Goal: Obtain resource: Download file/media

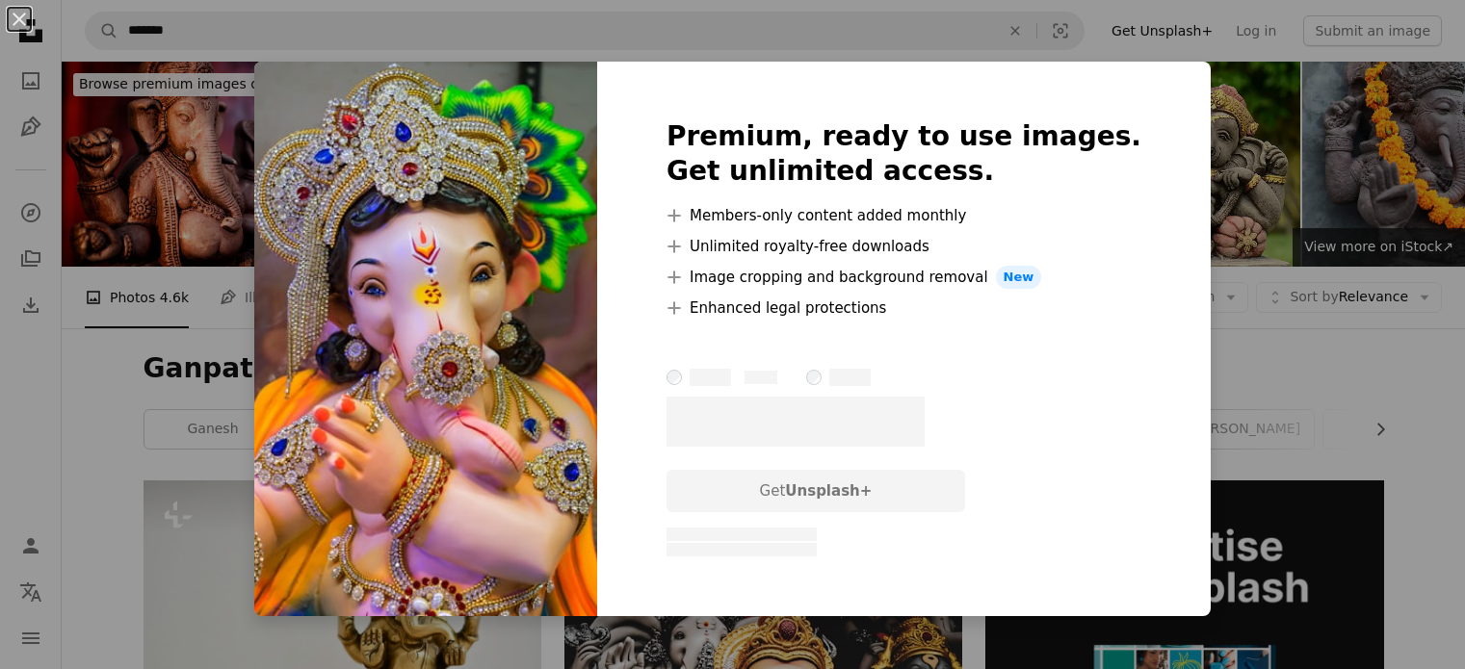
scroll to position [963, 0]
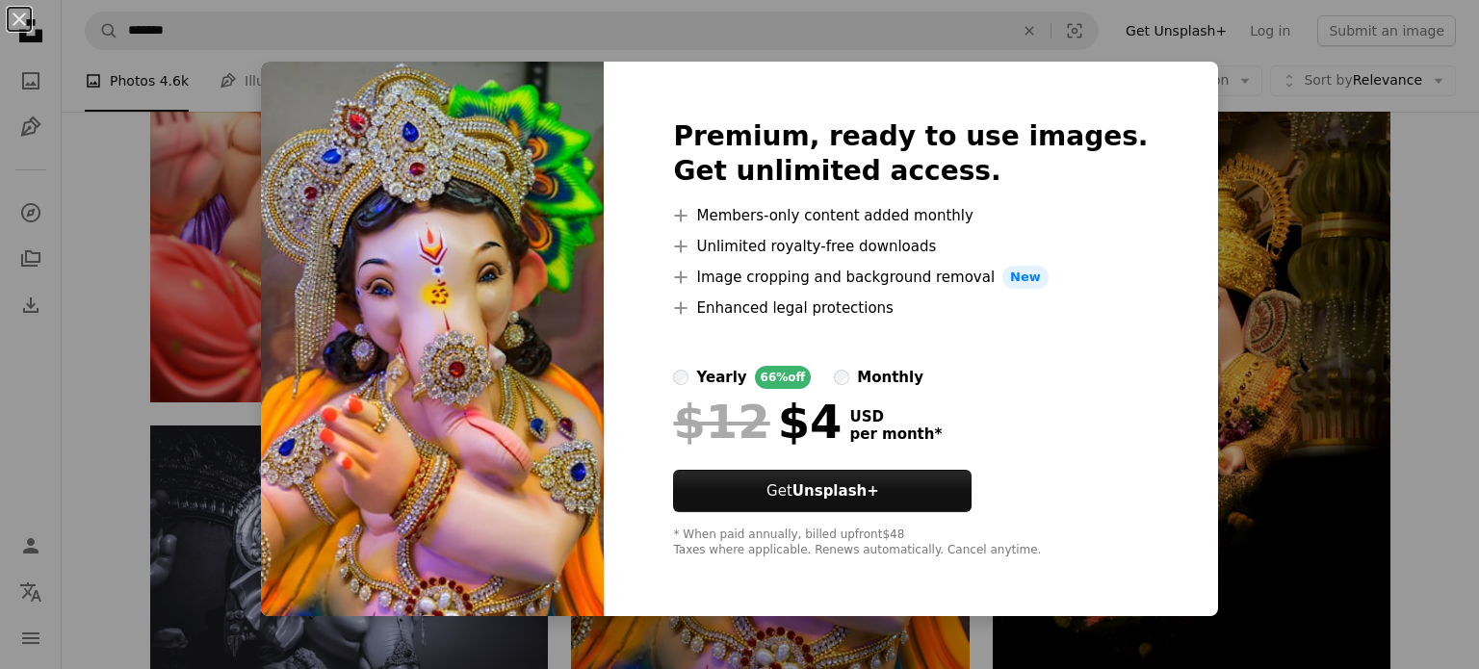
click at [1198, 273] on div "An X shape Premium, ready to use images. Get unlimited access. A plus sign Memb…" at bounding box center [739, 334] width 1479 height 669
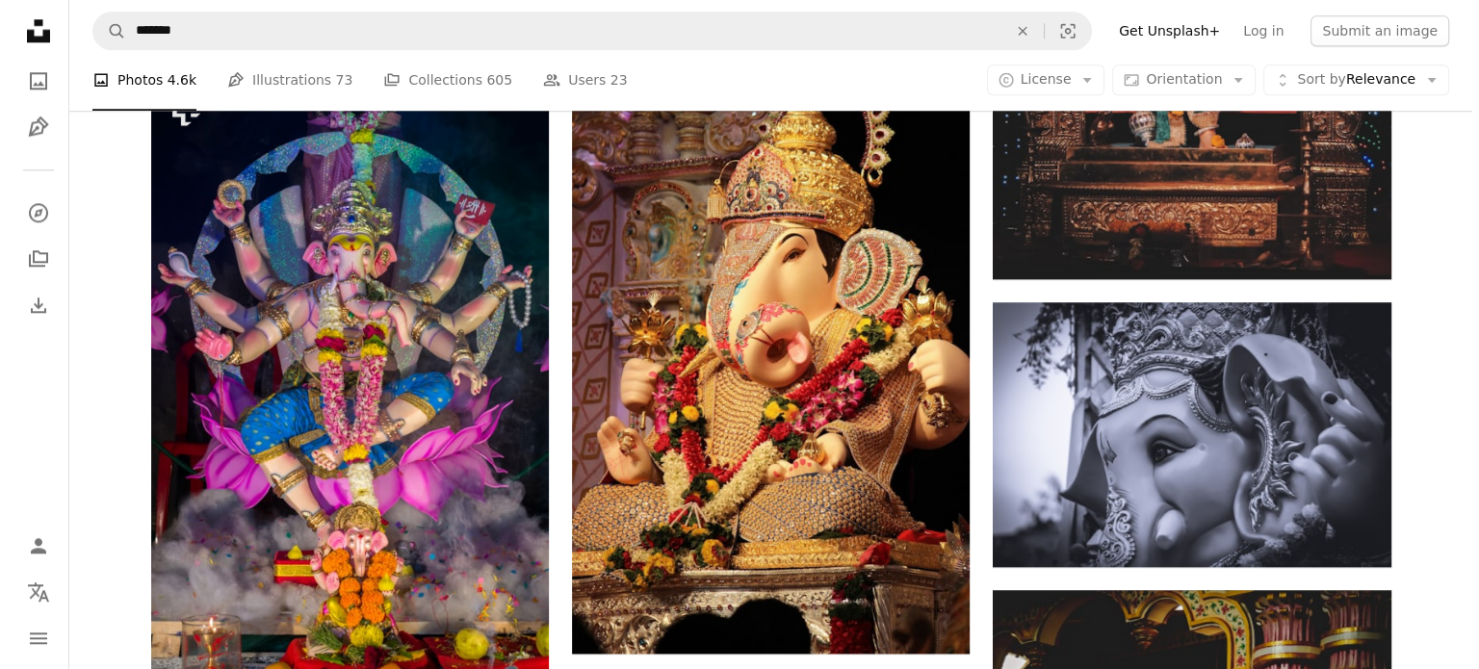
scroll to position [2223, 0]
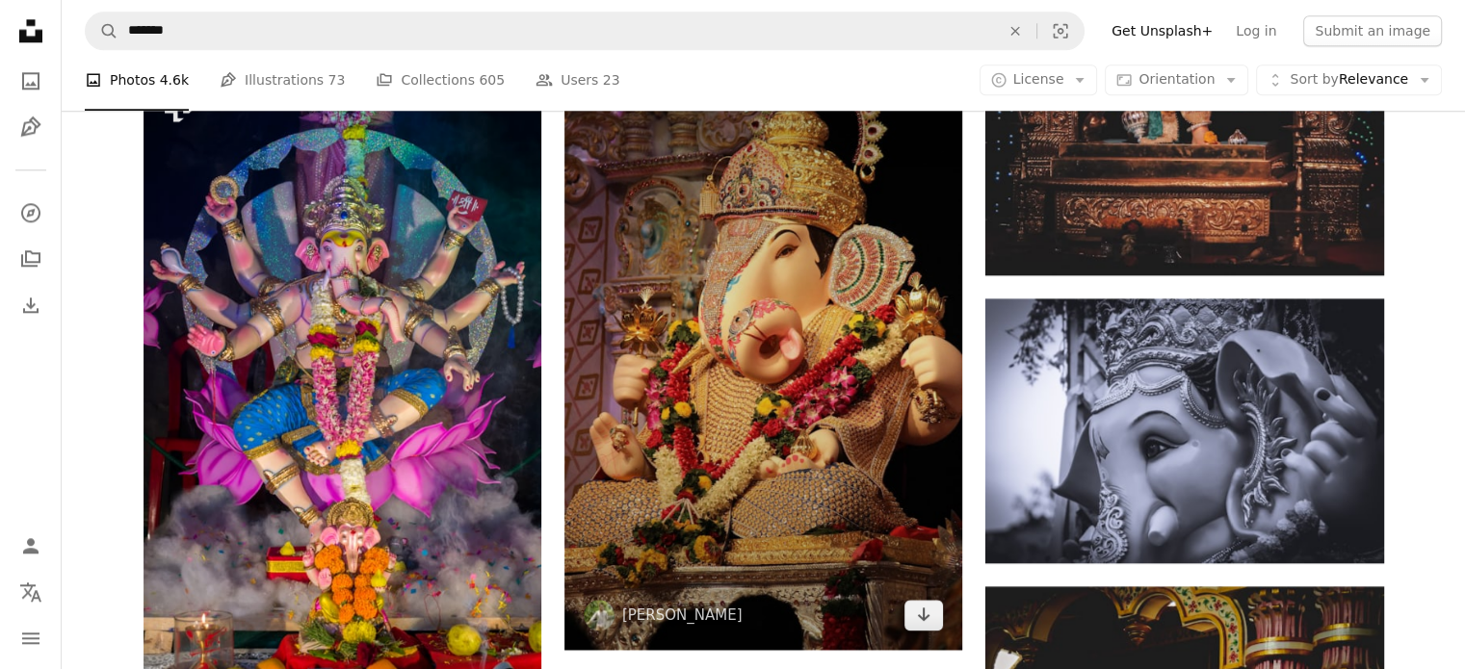
click at [782, 341] on img at bounding box center [763, 351] width 398 height 597
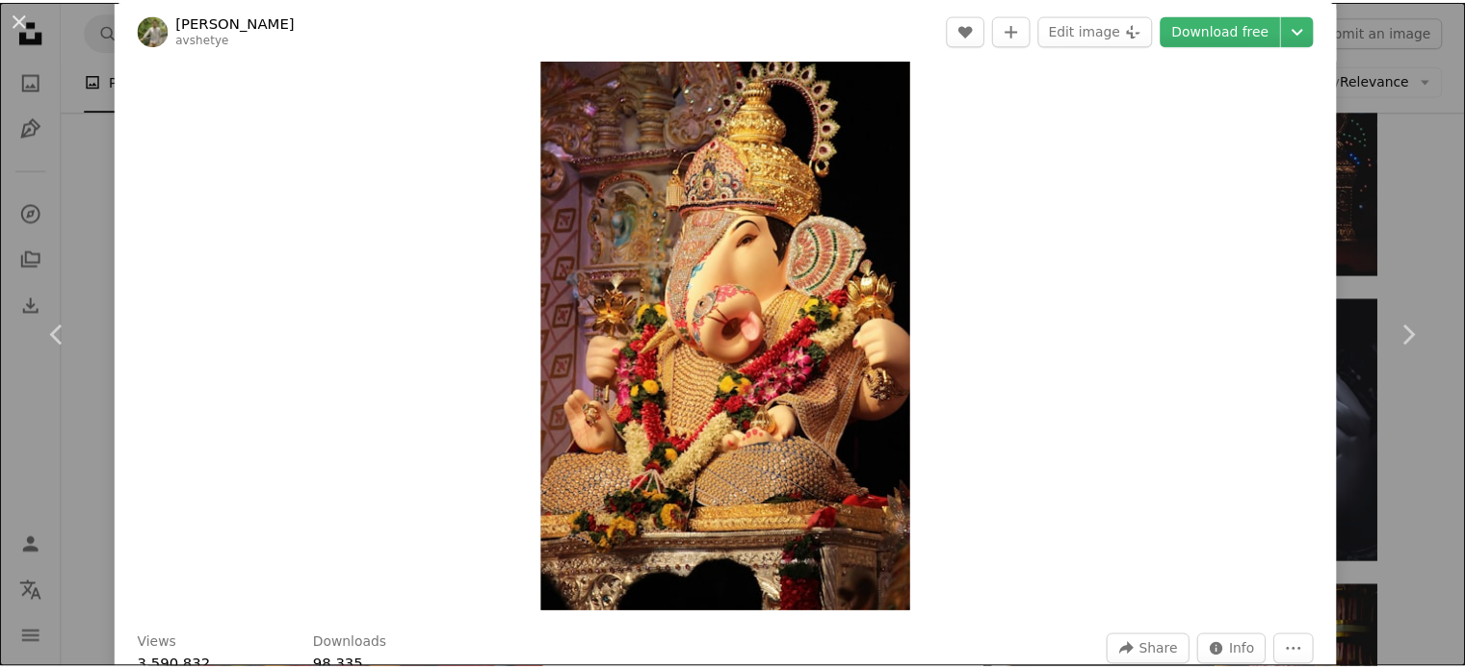
scroll to position [31, 0]
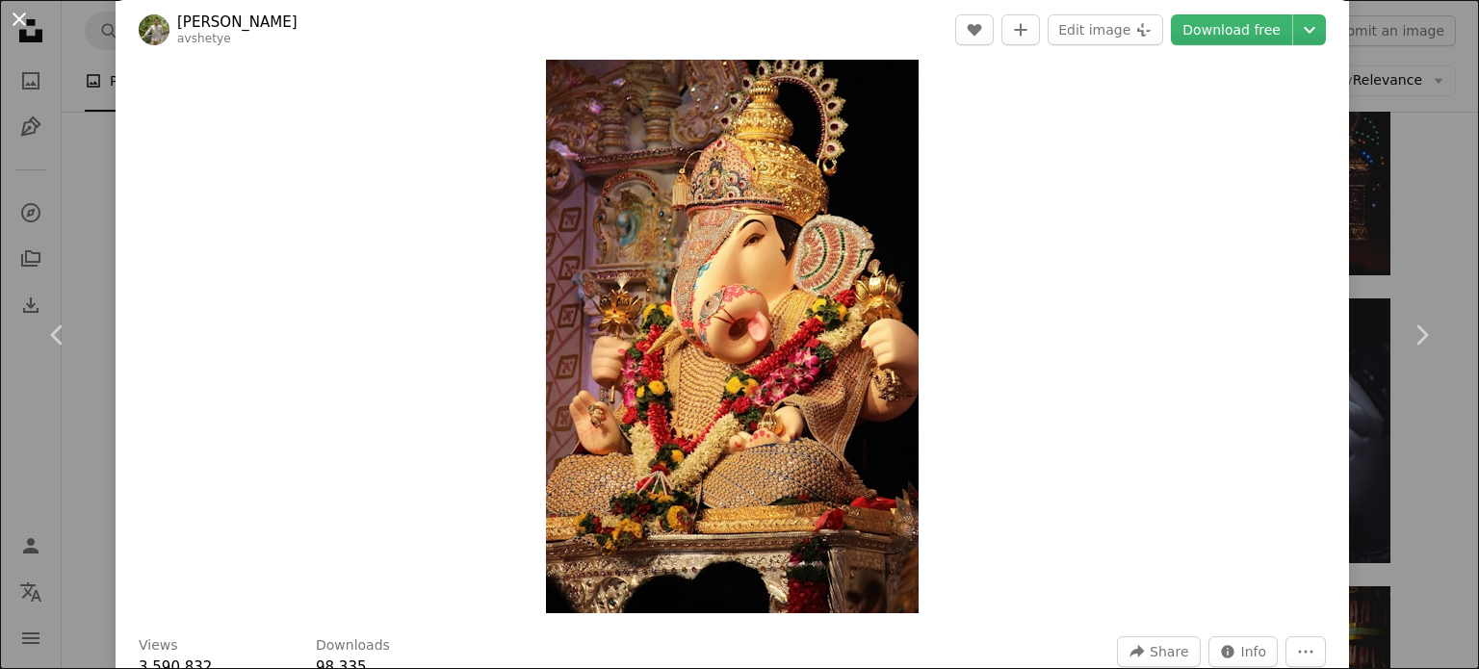
click at [14, 22] on button "An X shape" at bounding box center [19, 19] width 23 height 23
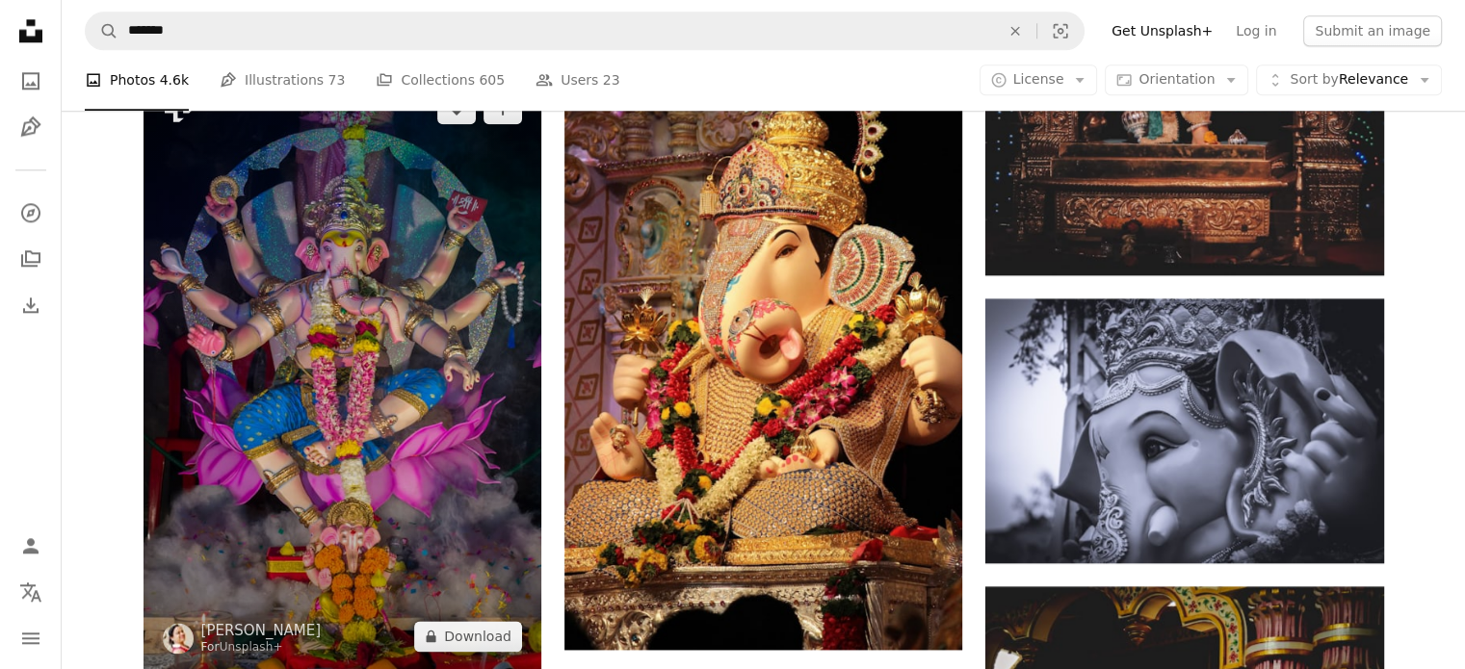
click at [408, 339] on img at bounding box center [343, 372] width 398 height 597
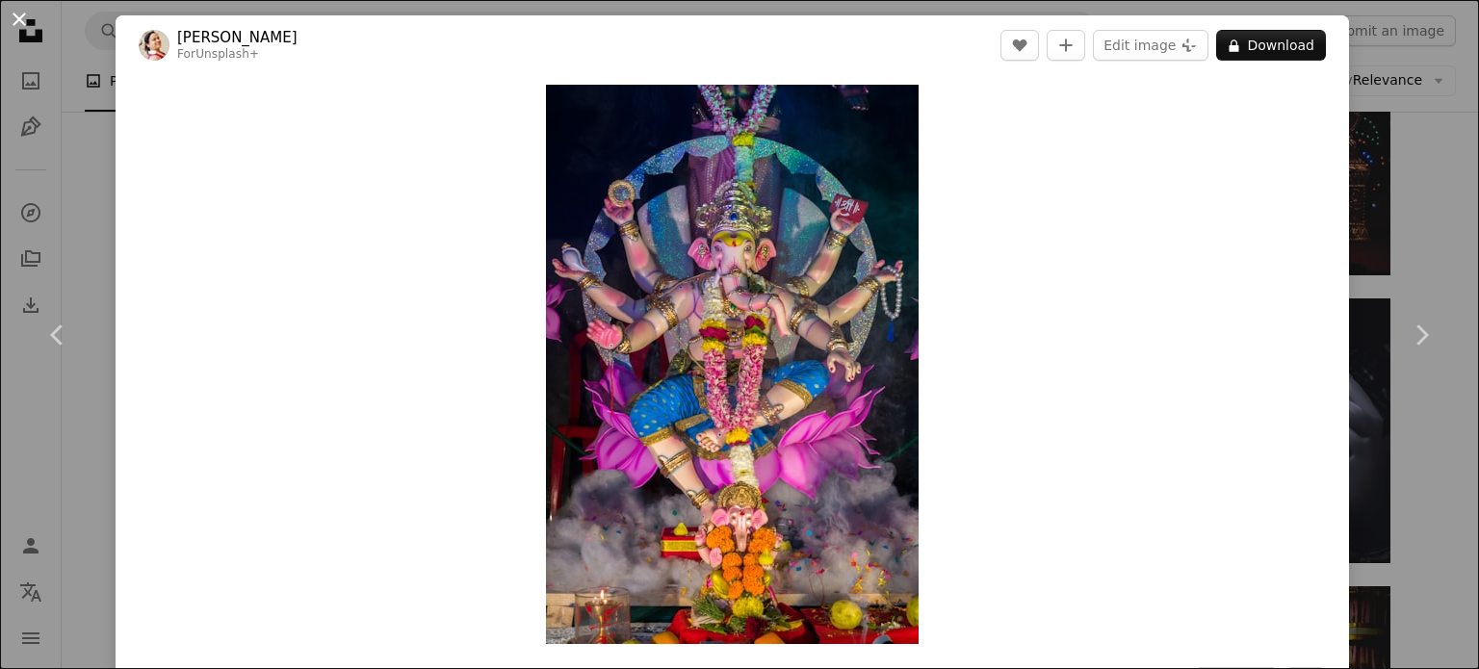
click at [8, 26] on button "An X shape" at bounding box center [19, 19] width 23 height 23
